Goal: Check status: Check status

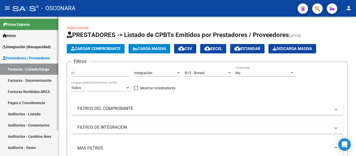
scroll to position [31, 0]
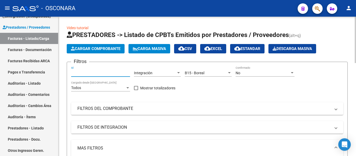
click at [83, 72] on input "Id" at bounding box center [100, 73] width 59 height 4
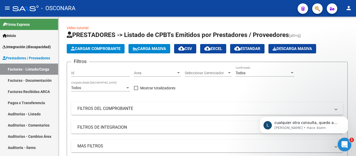
click at [345, 143] on icon "Abrir Intercom Messenger" at bounding box center [343, 144] width 9 height 9
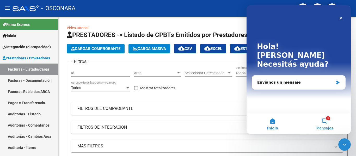
click at [329, 123] on button "1 Mensajes" at bounding box center [324, 123] width 52 height 21
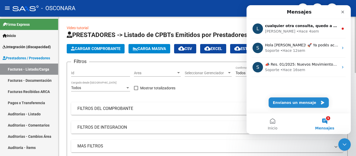
click at [341, 145] on icon "Cerrar Intercom Messenger" at bounding box center [343, 144] width 6 height 6
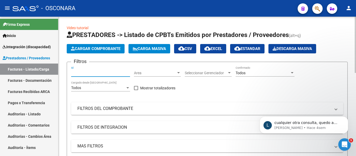
click at [98, 73] on input "Id" at bounding box center [100, 73] width 59 height 4
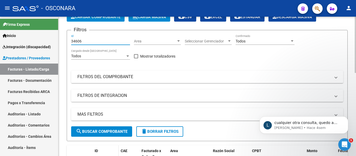
scroll to position [52, 0]
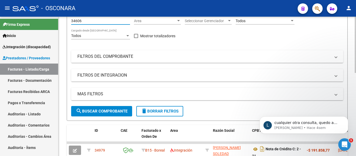
type input "34606"
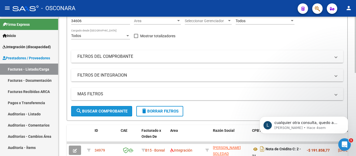
click at [111, 111] on span "search Buscar Comprobante" at bounding box center [102, 111] width 52 height 5
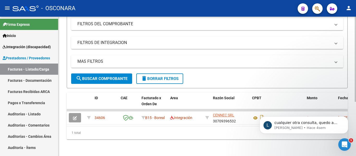
scroll to position [89, 0]
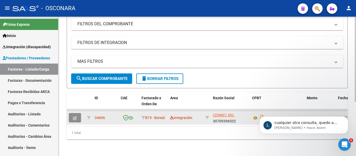
click at [70, 115] on button "button" at bounding box center [75, 117] width 12 height 9
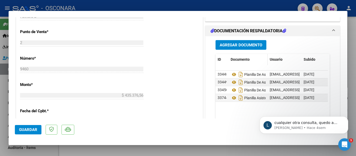
scroll to position [234, 0]
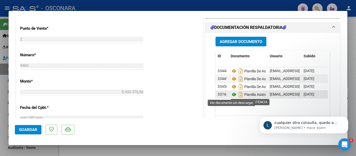
click at [232, 94] on icon at bounding box center [233, 94] width 7 height 6
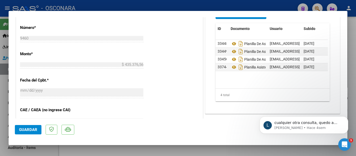
scroll to position [260, 0]
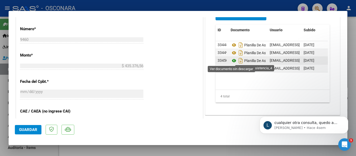
click at [232, 61] on icon at bounding box center [233, 61] width 7 height 6
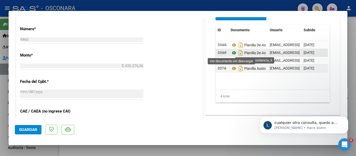
click at [231, 54] on icon at bounding box center [233, 53] width 7 height 6
click at [233, 52] on icon at bounding box center [233, 53] width 7 height 6
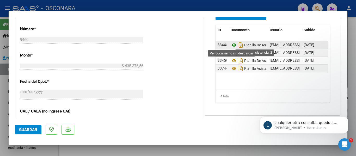
click at [232, 46] on icon at bounding box center [233, 45] width 7 height 6
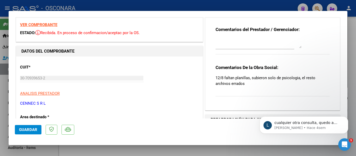
scroll to position [0, 0]
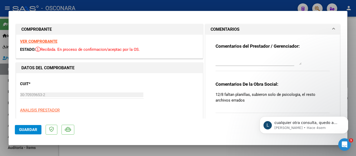
click at [45, 43] on strong "VER COMPROBANTE" at bounding box center [38, 41] width 37 height 5
click at [38, 42] on strong "VER COMPROBANTE" at bounding box center [38, 41] width 37 height 5
